Goal: Information Seeking & Learning: Learn about a topic

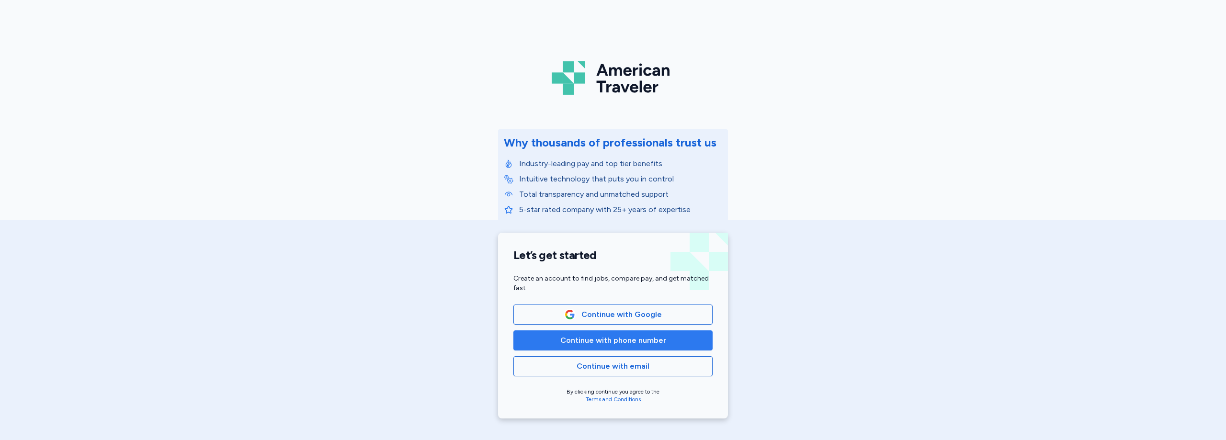
click at [655, 342] on span "Continue with phone number" at bounding box center [613, 340] width 106 height 11
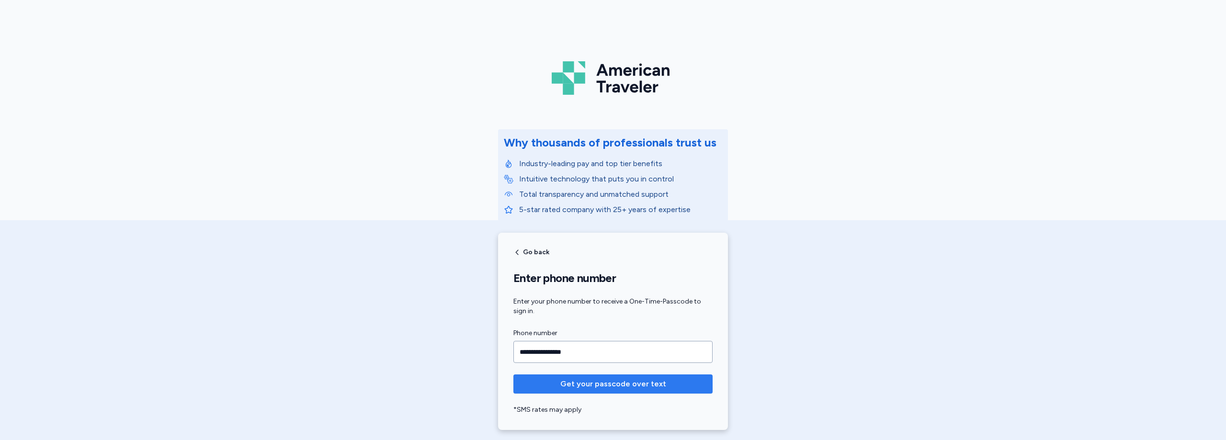
type input "**********"
click at [631, 387] on span "Get your passcode over text" at bounding box center [613, 383] width 106 height 11
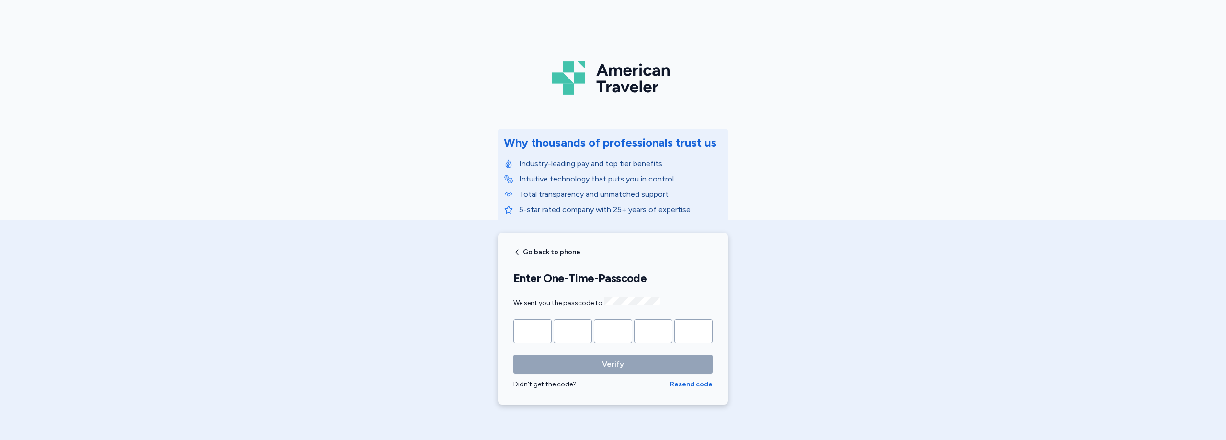
type input "*"
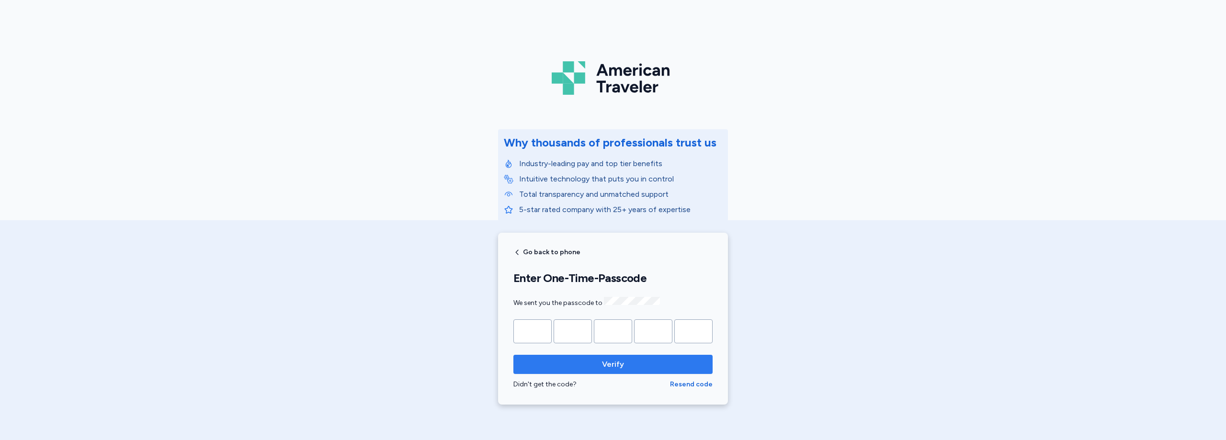
click at [647, 359] on span "Verify" at bounding box center [613, 364] width 184 height 11
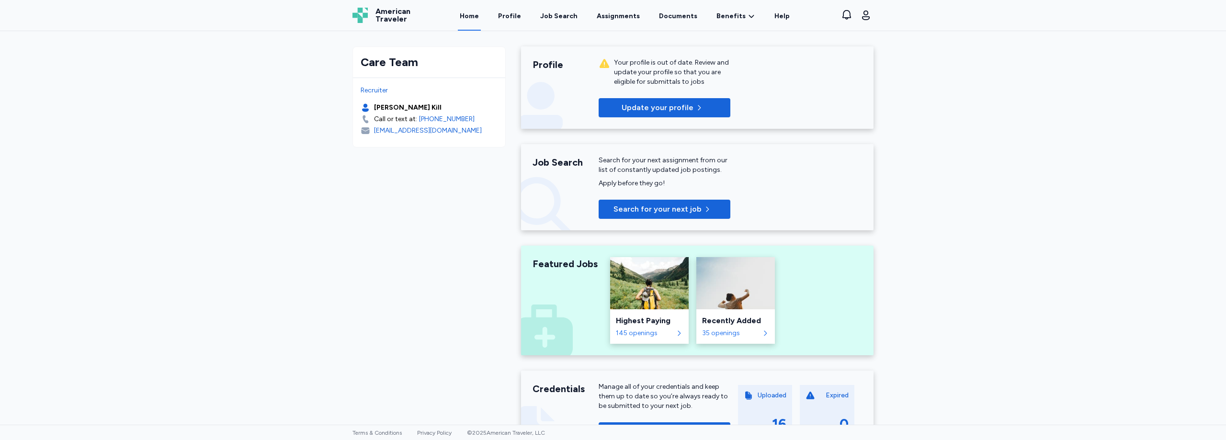
scroll to position [224, 0]
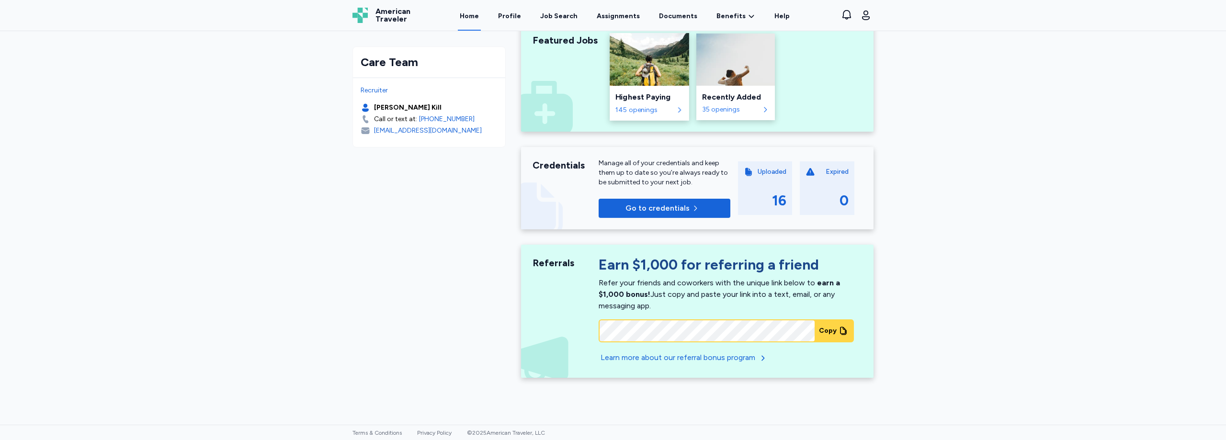
click at [666, 110] on div "145 openings" at bounding box center [644, 110] width 58 height 10
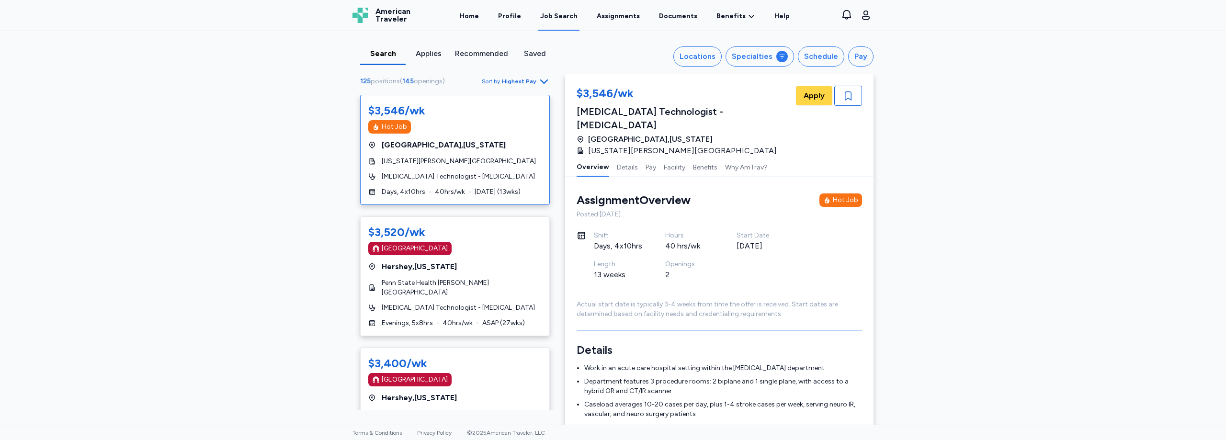
click at [436, 52] on div "Applies" at bounding box center [428, 53] width 38 height 11
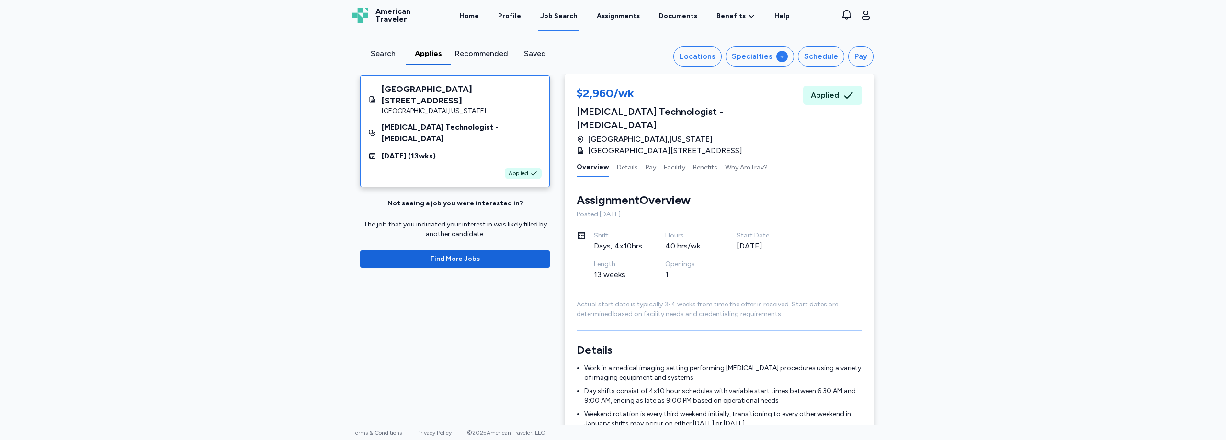
click at [384, 59] on div "Search" at bounding box center [382, 56] width 45 height 17
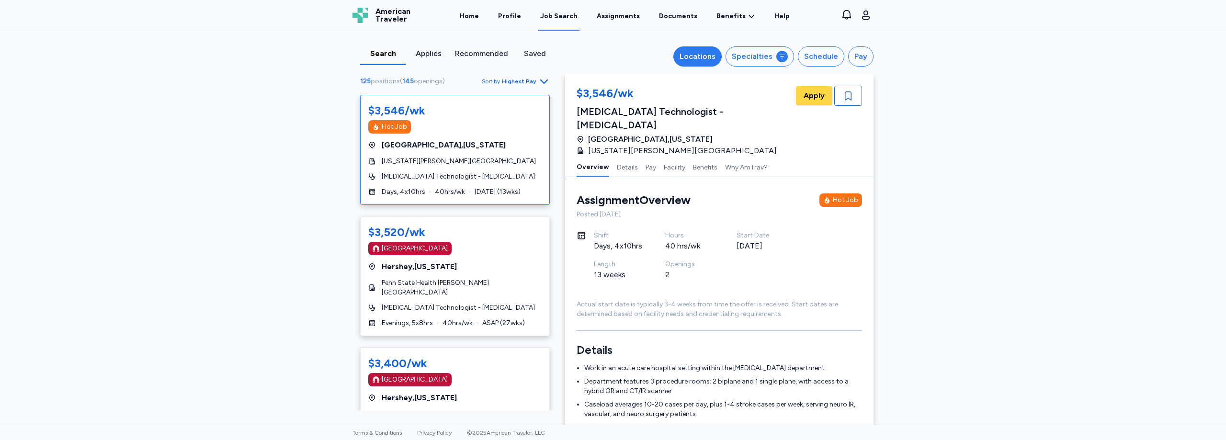
click at [689, 51] on div "Locations" at bounding box center [697, 56] width 36 height 11
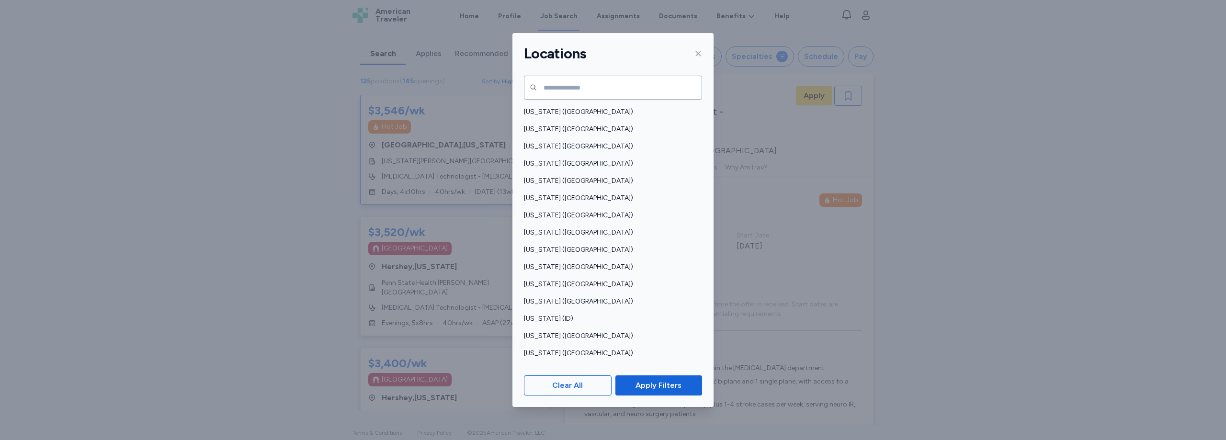
scroll to position [627, 0]
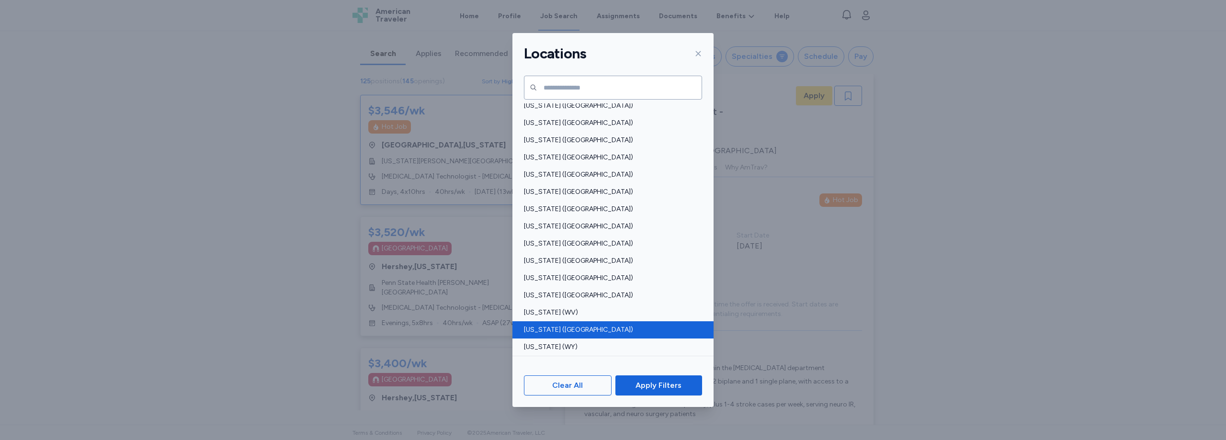
click at [572, 321] on div "[US_STATE] ([GEOGRAPHIC_DATA])" at bounding box center [612, 329] width 201 height 17
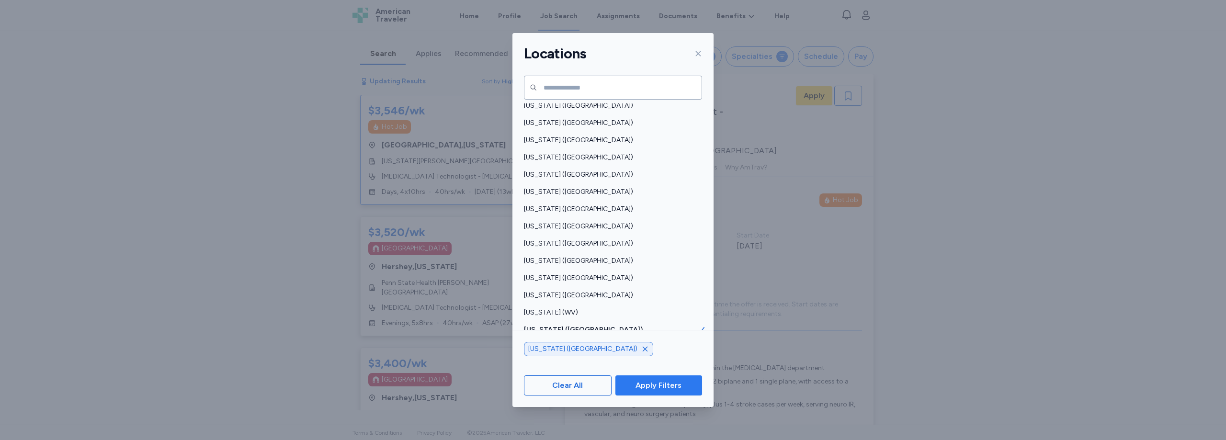
click at [656, 388] on span "Apply Filters" at bounding box center [658, 385] width 46 height 11
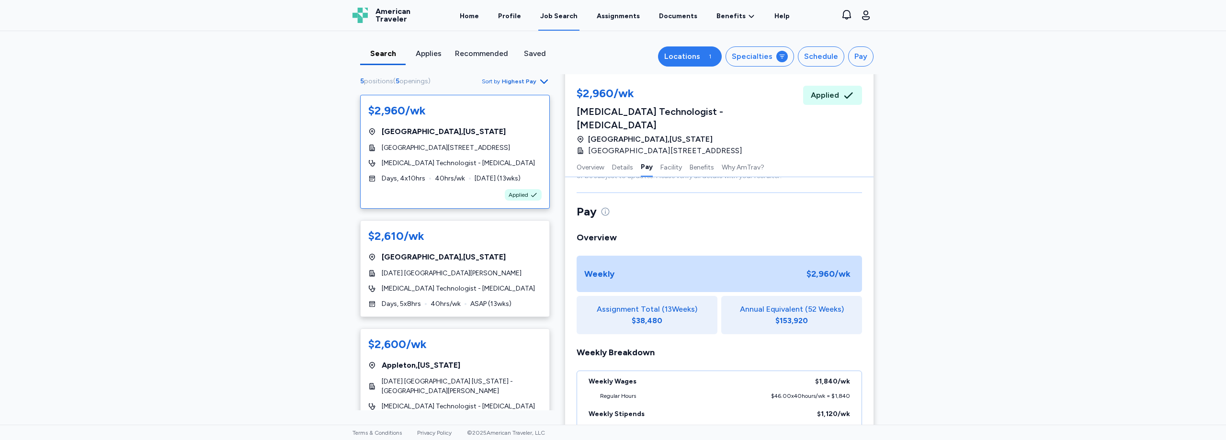
click at [712, 60] on div "1" at bounding box center [709, 56] width 11 height 11
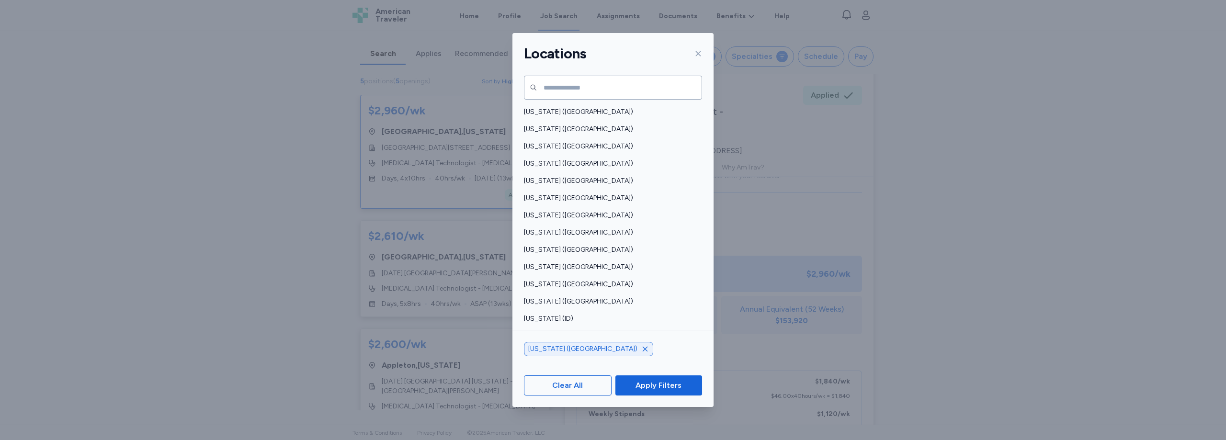
click at [641, 349] on icon "button" at bounding box center [645, 349] width 8 height 8
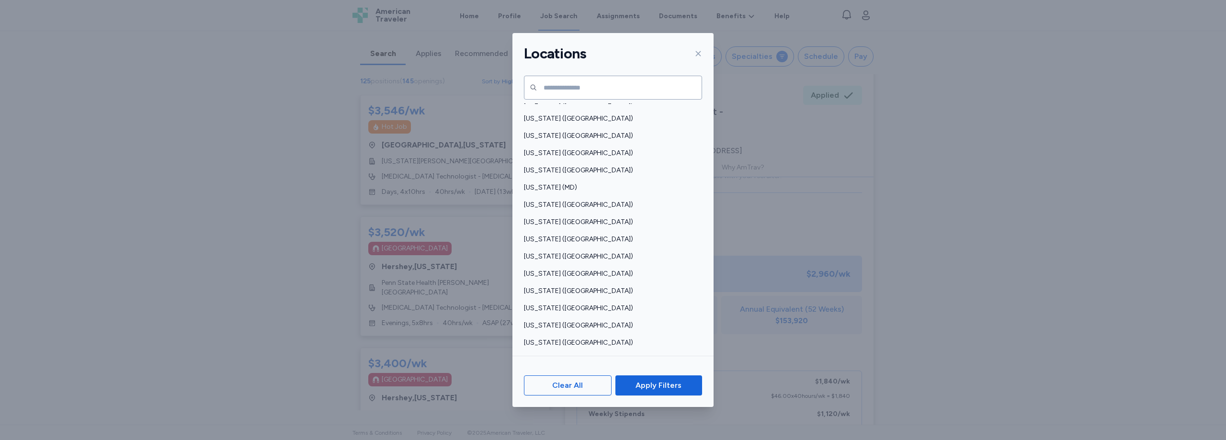
scroll to position [231, 0]
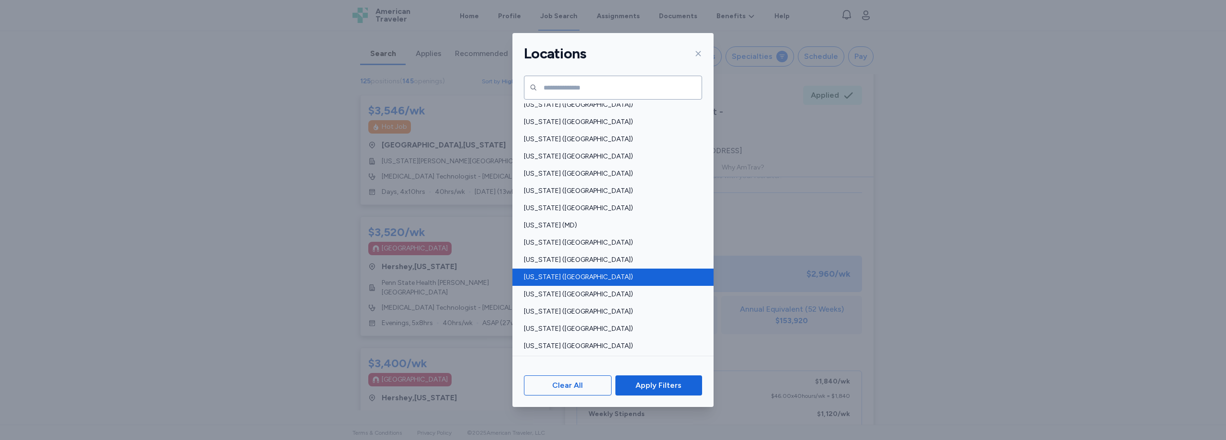
click at [558, 279] on span "[US_STATE] ([GEOGRAPHIC_DATA])" at bounding box center [610, 277] width 172 height 10
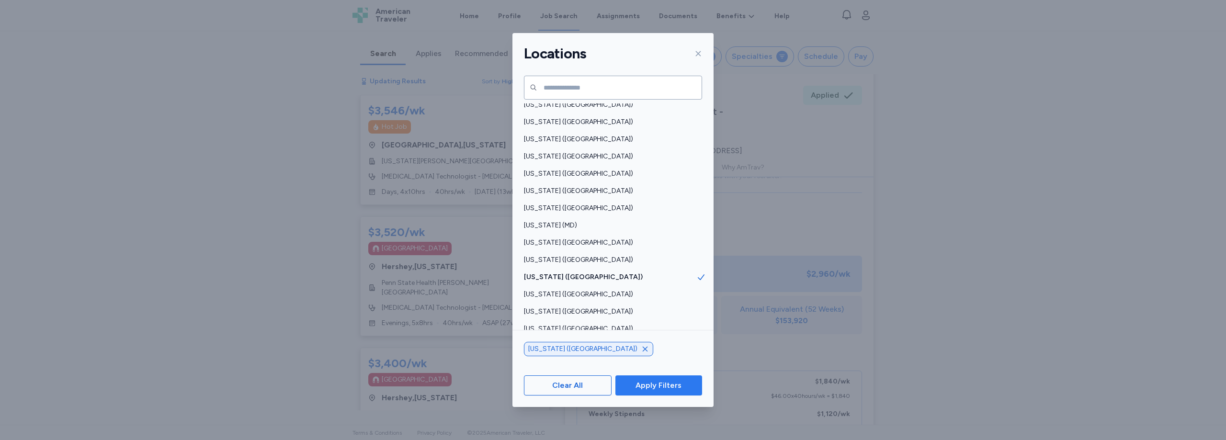
click at [673, 389] on span "Apply Filters" at bounding box center [658, 385] width 46 height 11
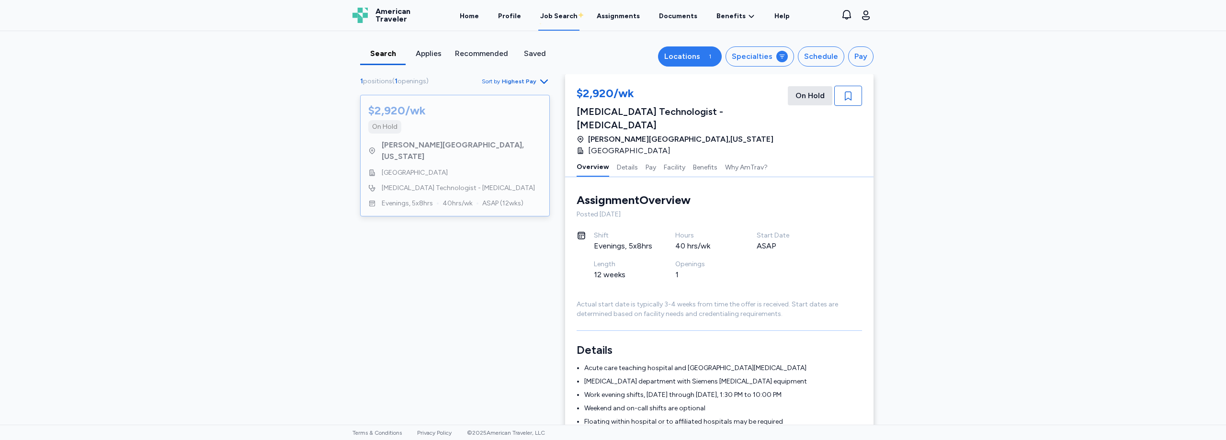
click at [703, 58] on button "Locations 1" at bounding box center [690, 56] width 64 height 20
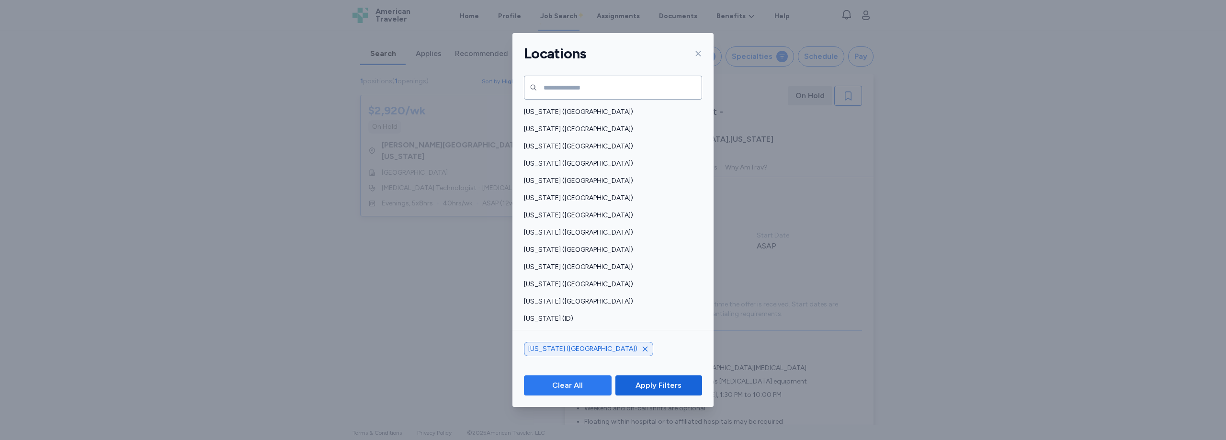
click at [576, 380] on span "Clear All" at bounding box center [567, 385] width 31 height 11
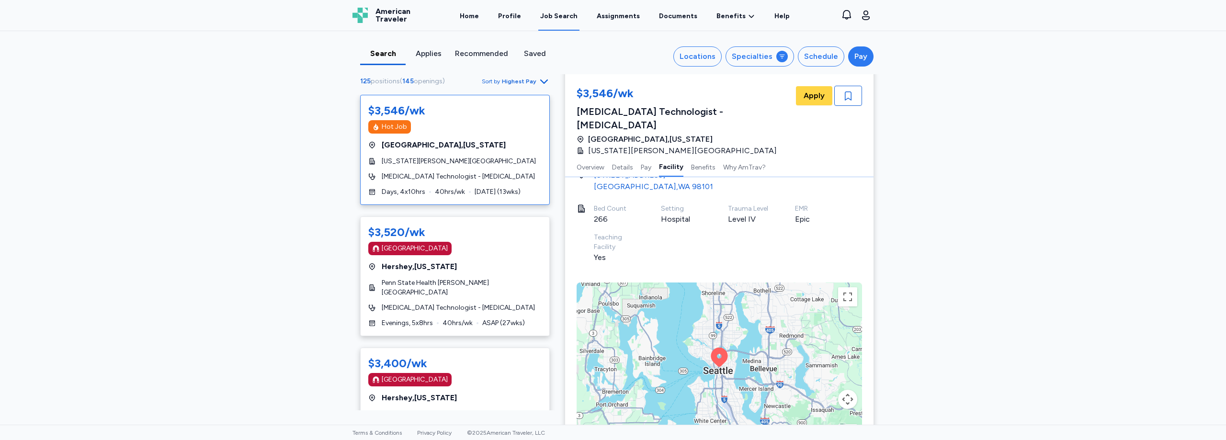
click at [855, 51] on div "Pay" at bounding box center [860, 56] width 13 height 11
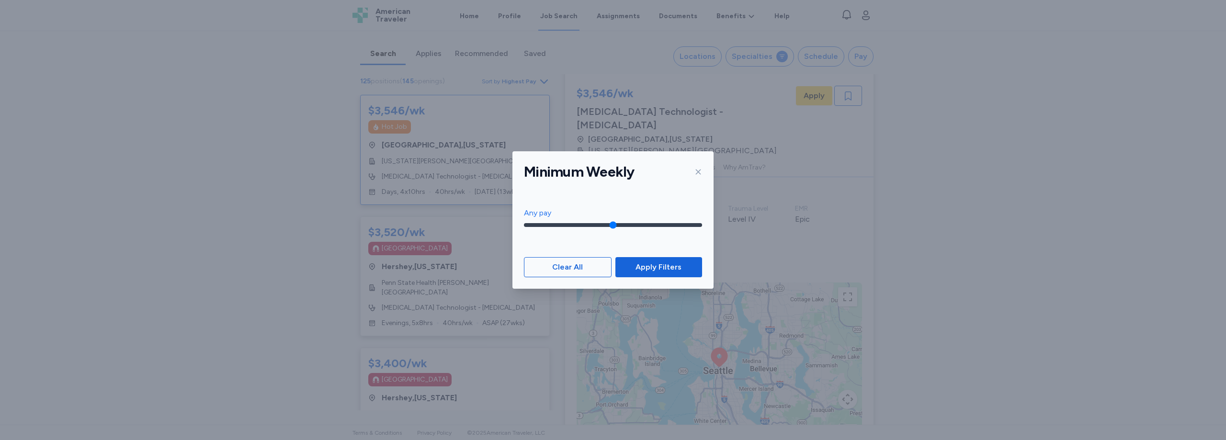
click at [704, 172] on div "Minimum Weekly" at bounding box center [612, 171] width 201 height 41
click at [695, 169] on icon at bounding box center [698, 172] width 8 height 8
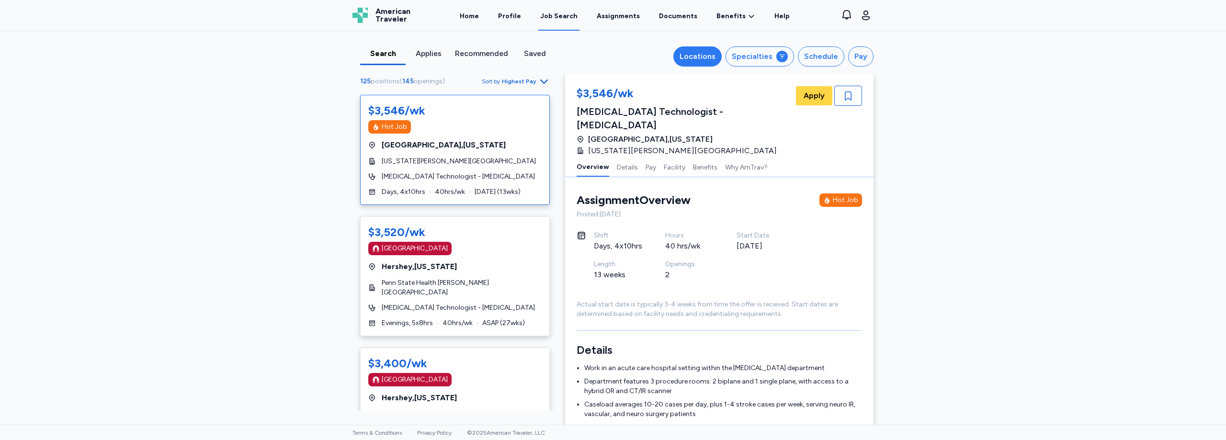
click at [705, 54] on div "Locations" at bounding box center [697, 56] width 36 height 11
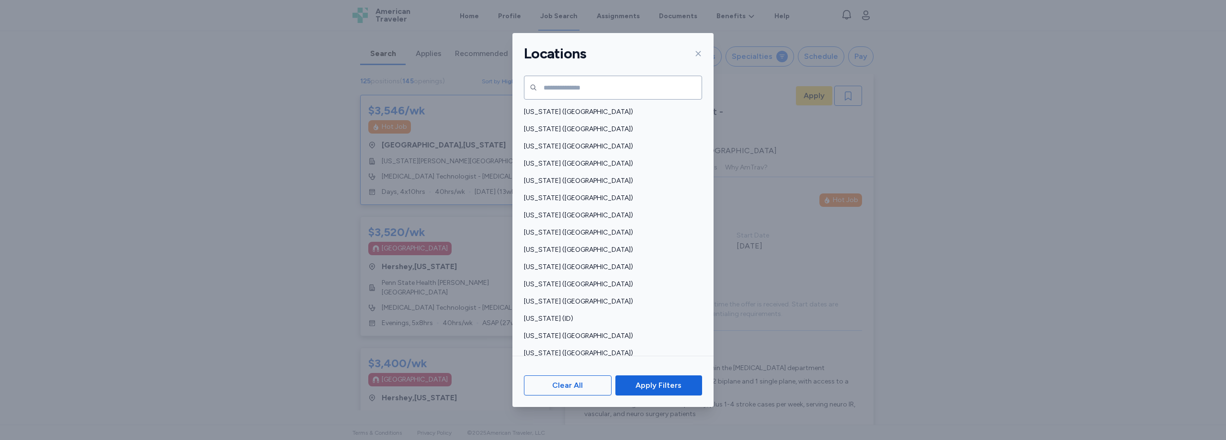
scroll to position [627, 0]
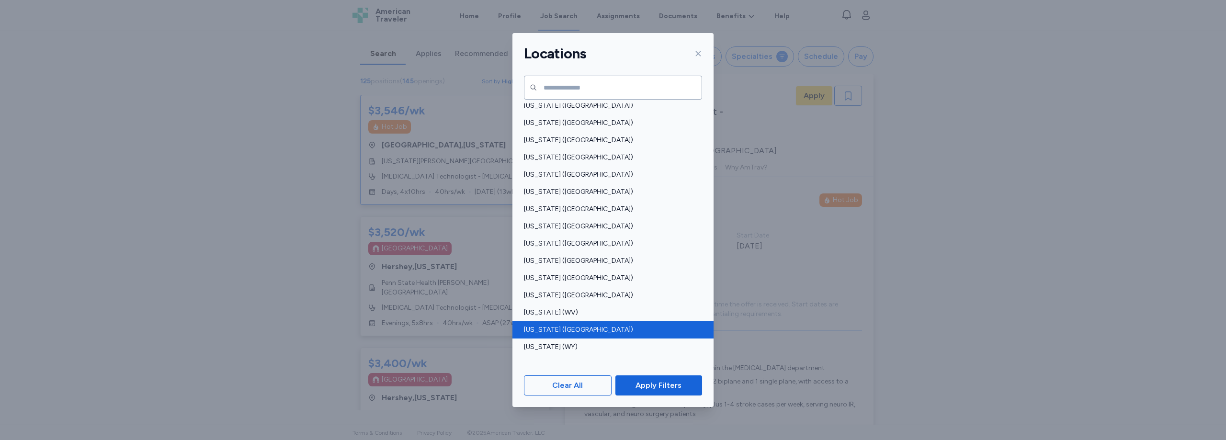
click at [561, 326] on span "[US_STATE] ([GEOGRAPHIC_DATA])" at bounding box center [610, 330] width 172 height 10
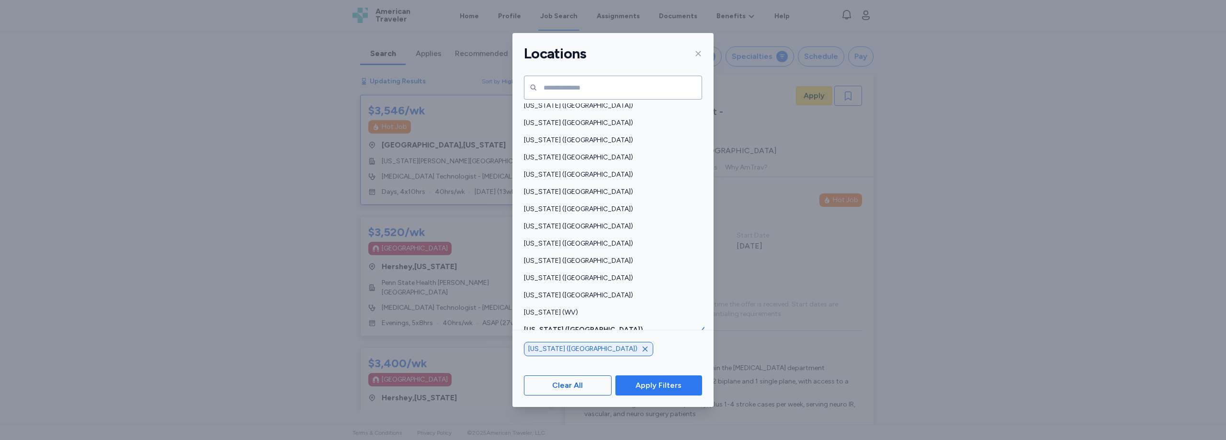
click at [648, 390] on span "Apply Filters" at bounding box center [658, 385] width 46 height 11
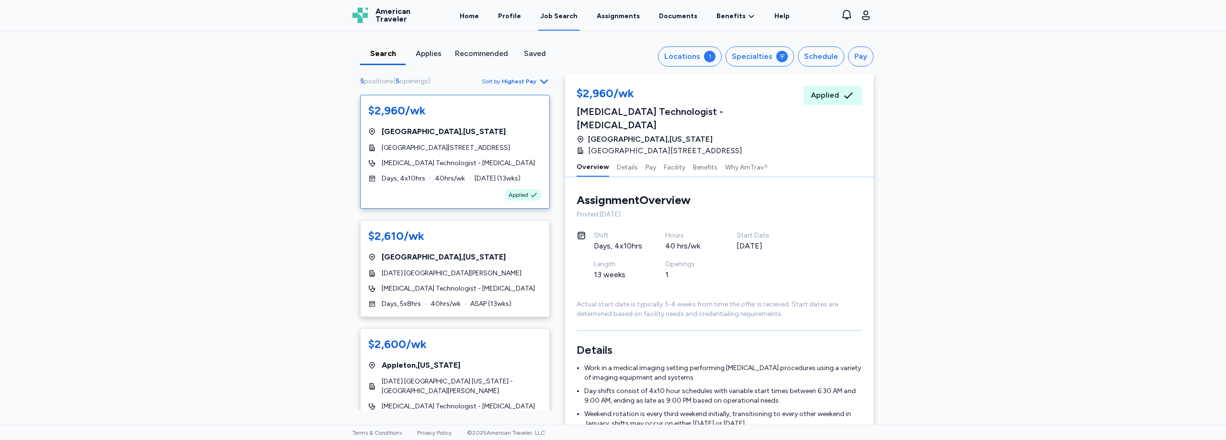
scroll to position [1, 0]
